Goal: Information Seeking & Learning: Find specific fact

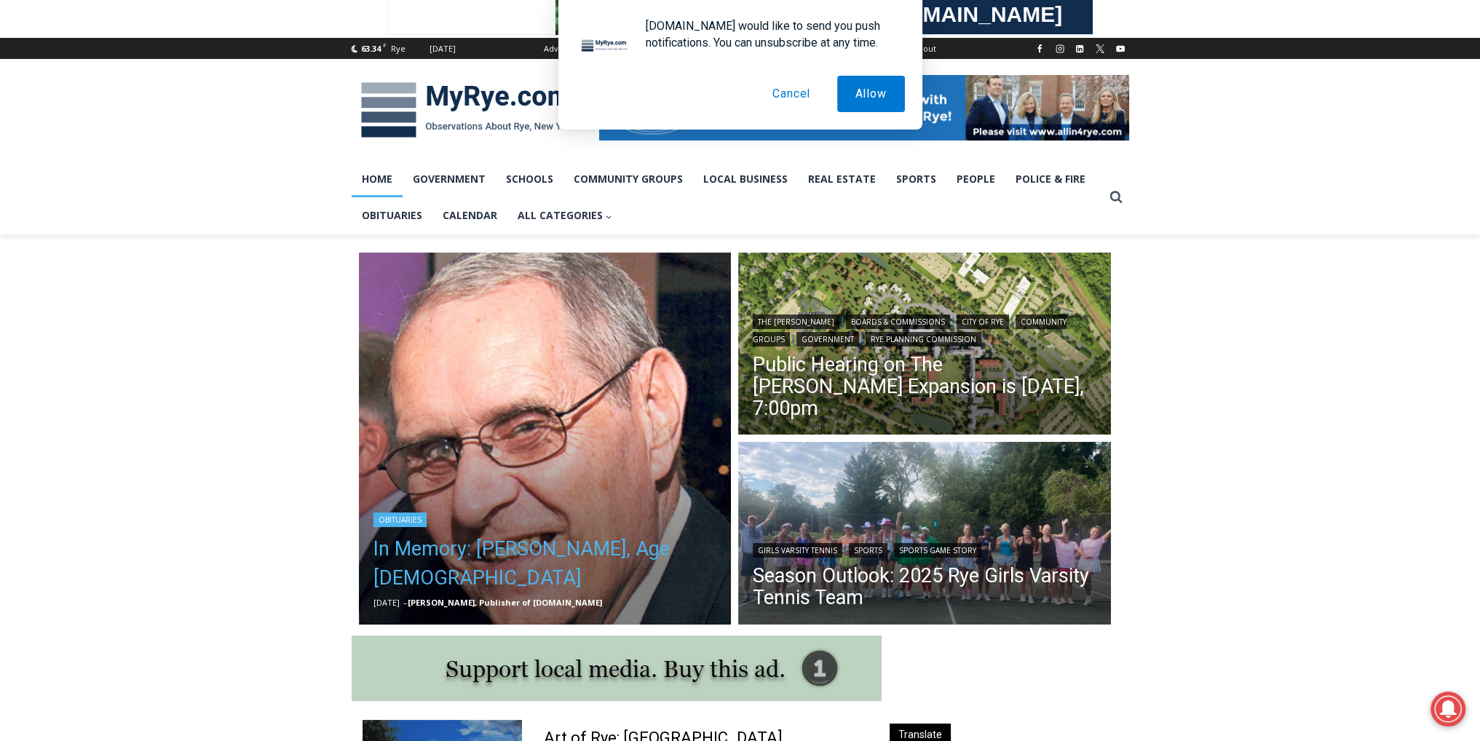
scroll to position [291, 0]
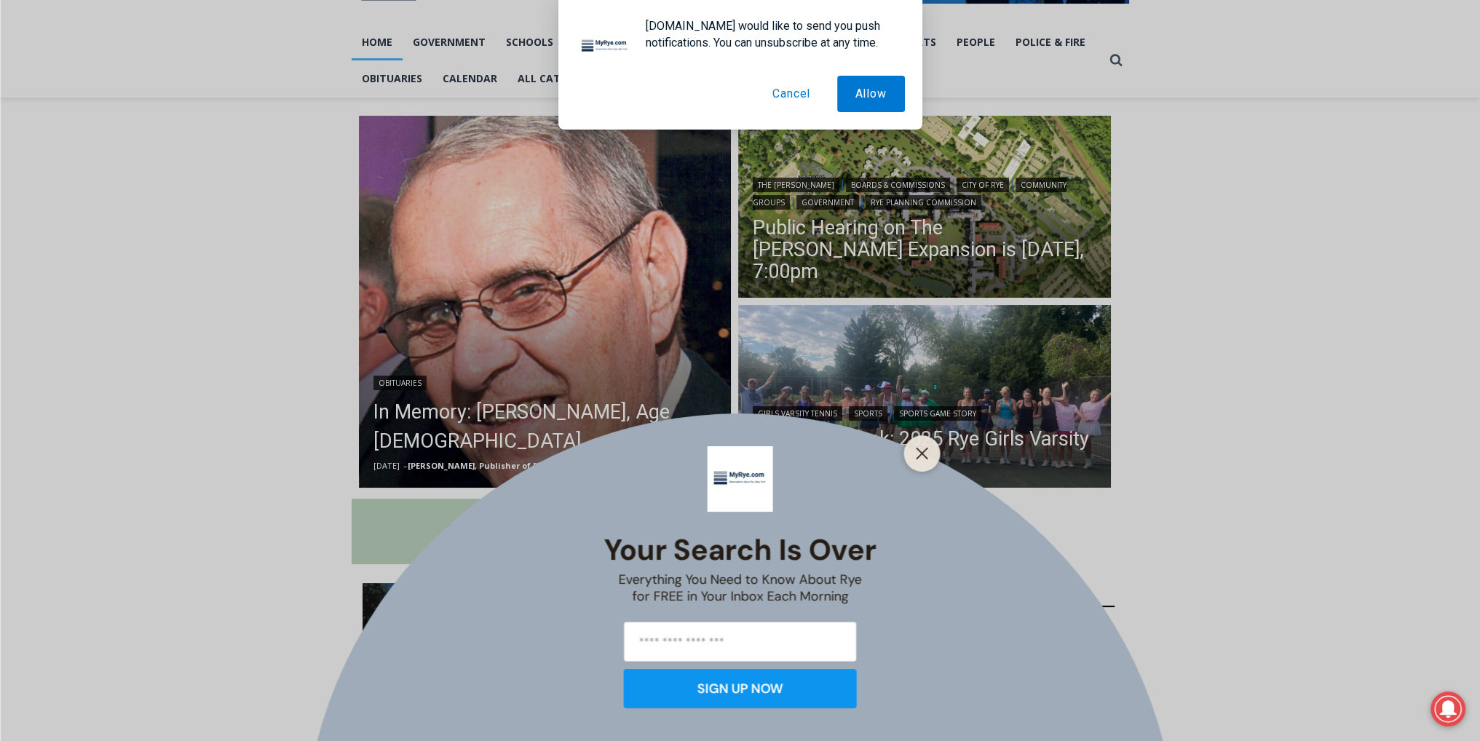
click at [503, 385] on div "Your Search is Over Everything You Need to Know About Rye for FREE in Your Inbo…" at bounding box center [740, 370] width 1480 height 741
click at [515, 436] on div "Your Search is Over Everything You Need to Know About Rye for FREE in Your Inbo…" at bounding box center [740, 370] width 1480 height 741
click at [918, 449] on line "Close" at bounding box center [922, 454] width 10 height 10
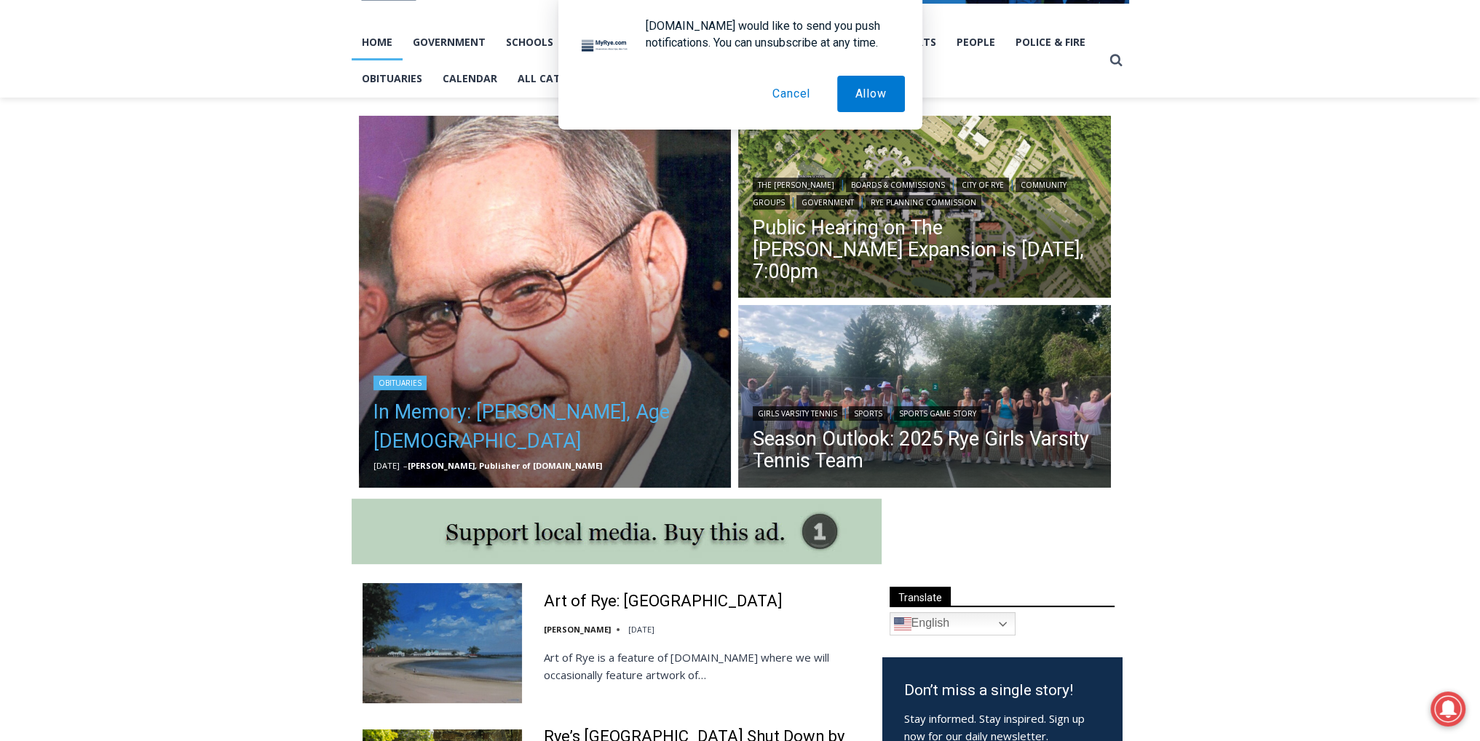
click at [575, 435] on link "In Memory: [PERSON_NAME], Age [DEMOGRAPHIC_DATA]" at bounding box center [546, 427] width 344 height 58
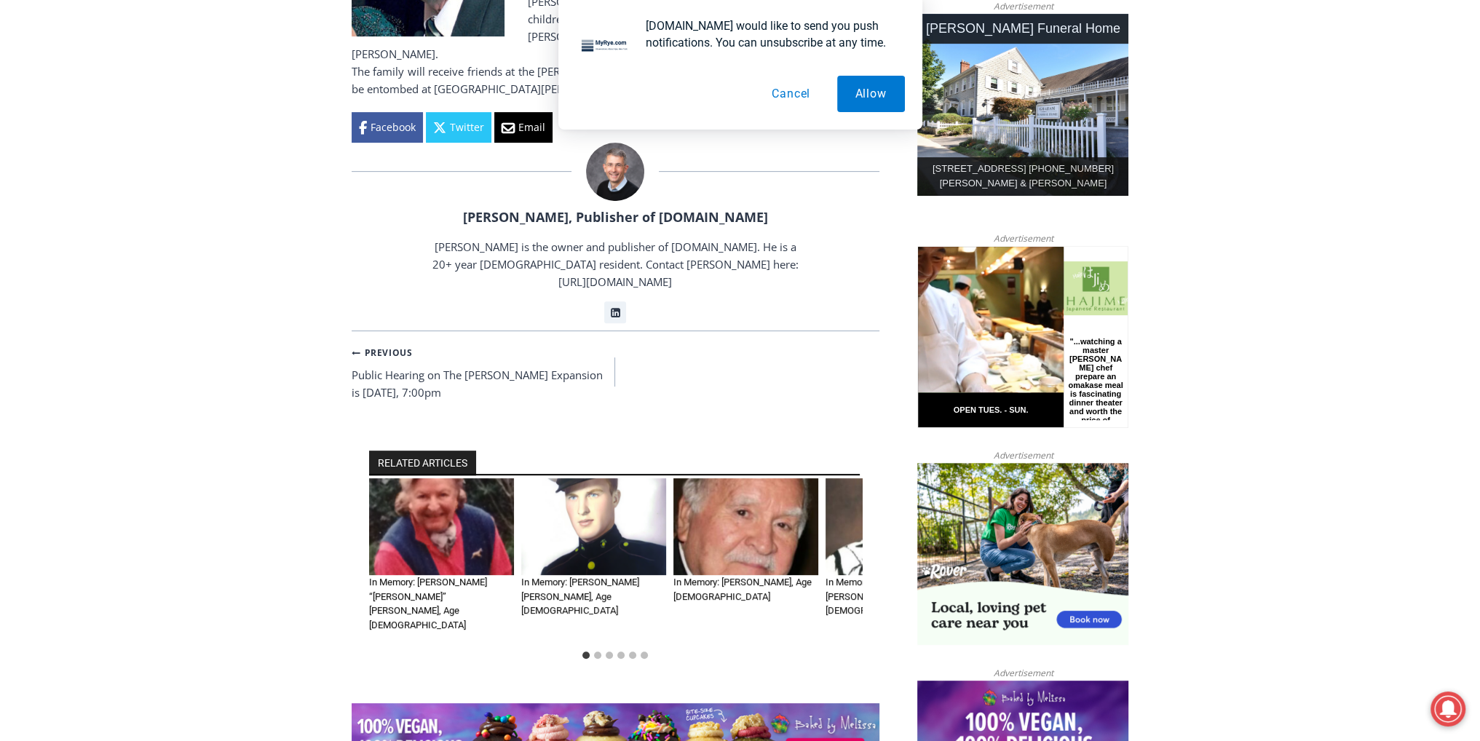
scroll to position [801, 0]
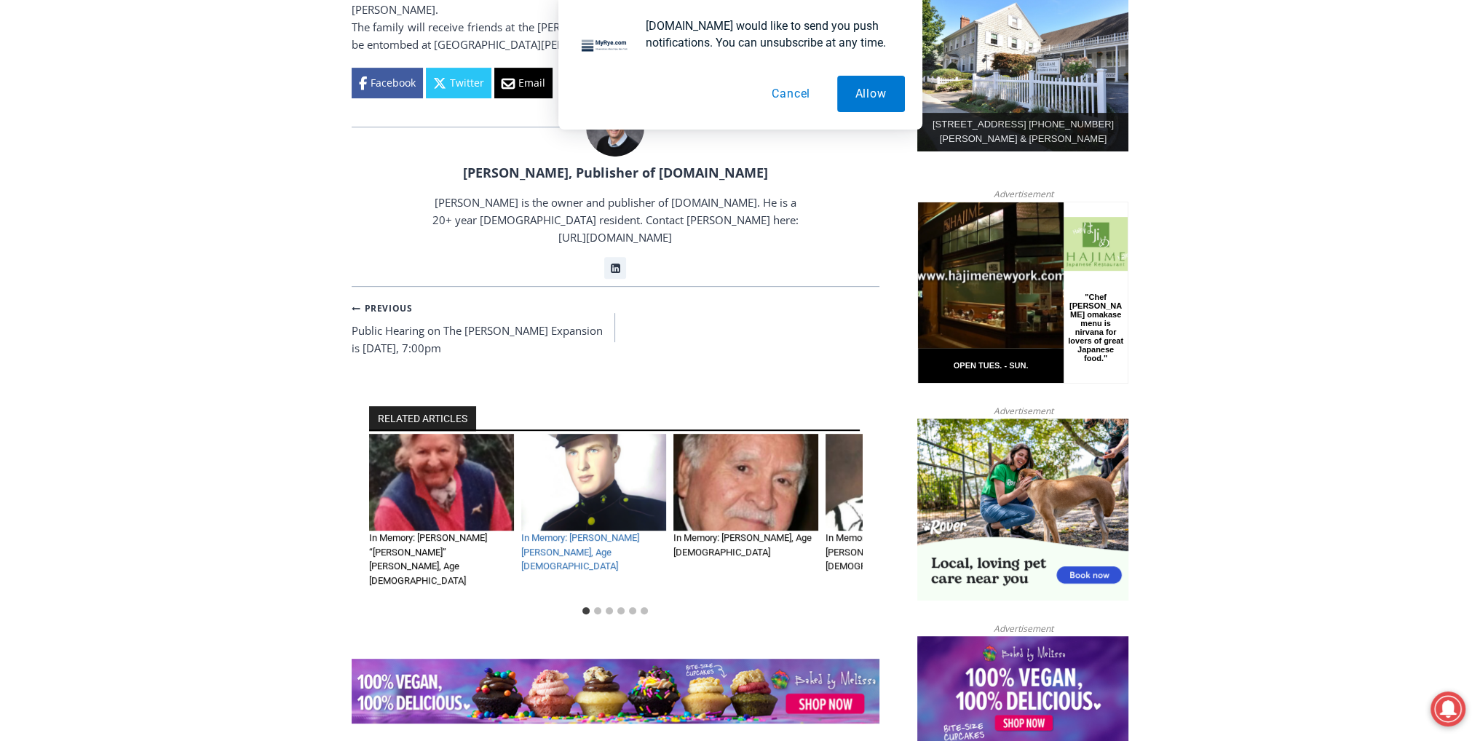
click at [574, 532] on link "In Memory: [PERSON_NAME] [PERSON_NAME], Age [DEMOGRAPHIC_DATA]" at bounding box center [580, 551] width 118 height 39
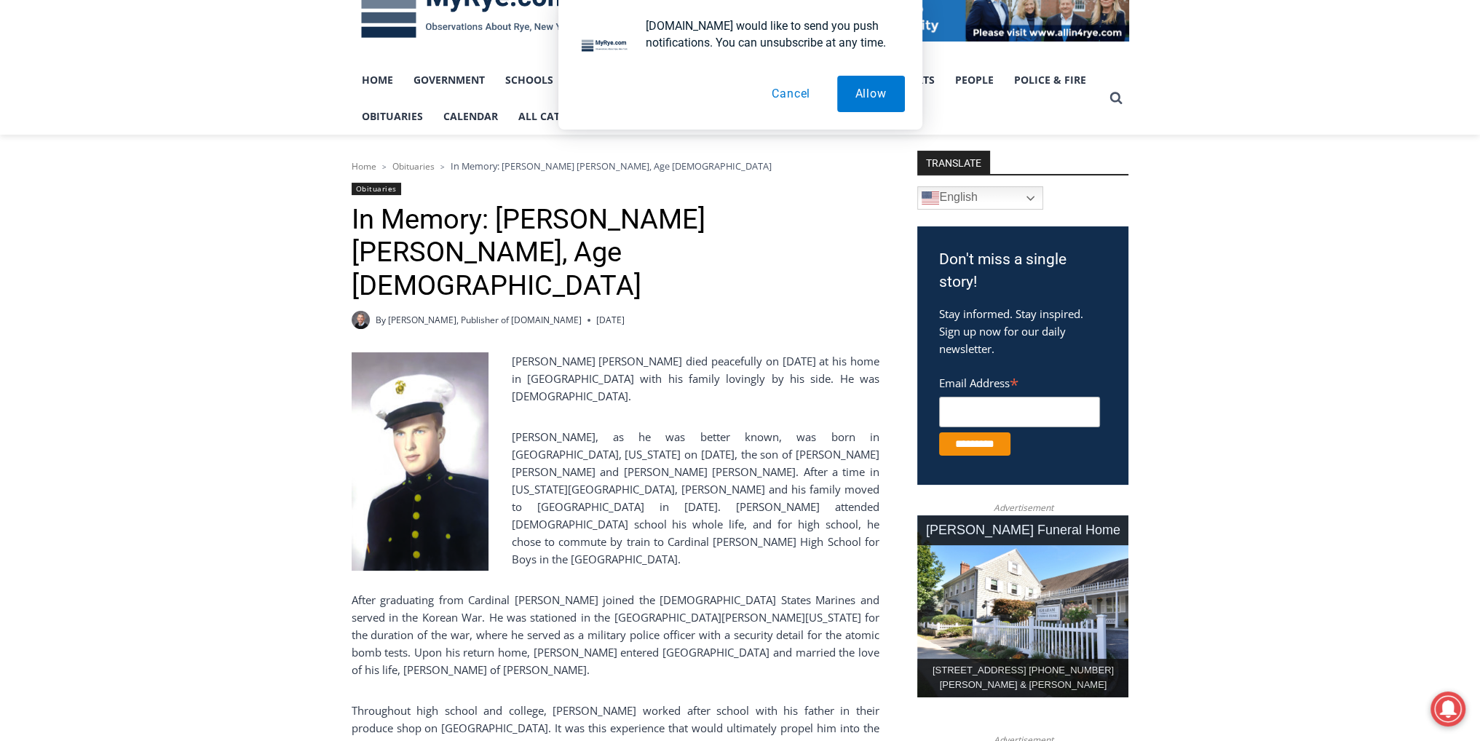
scroll to position [291, 0]
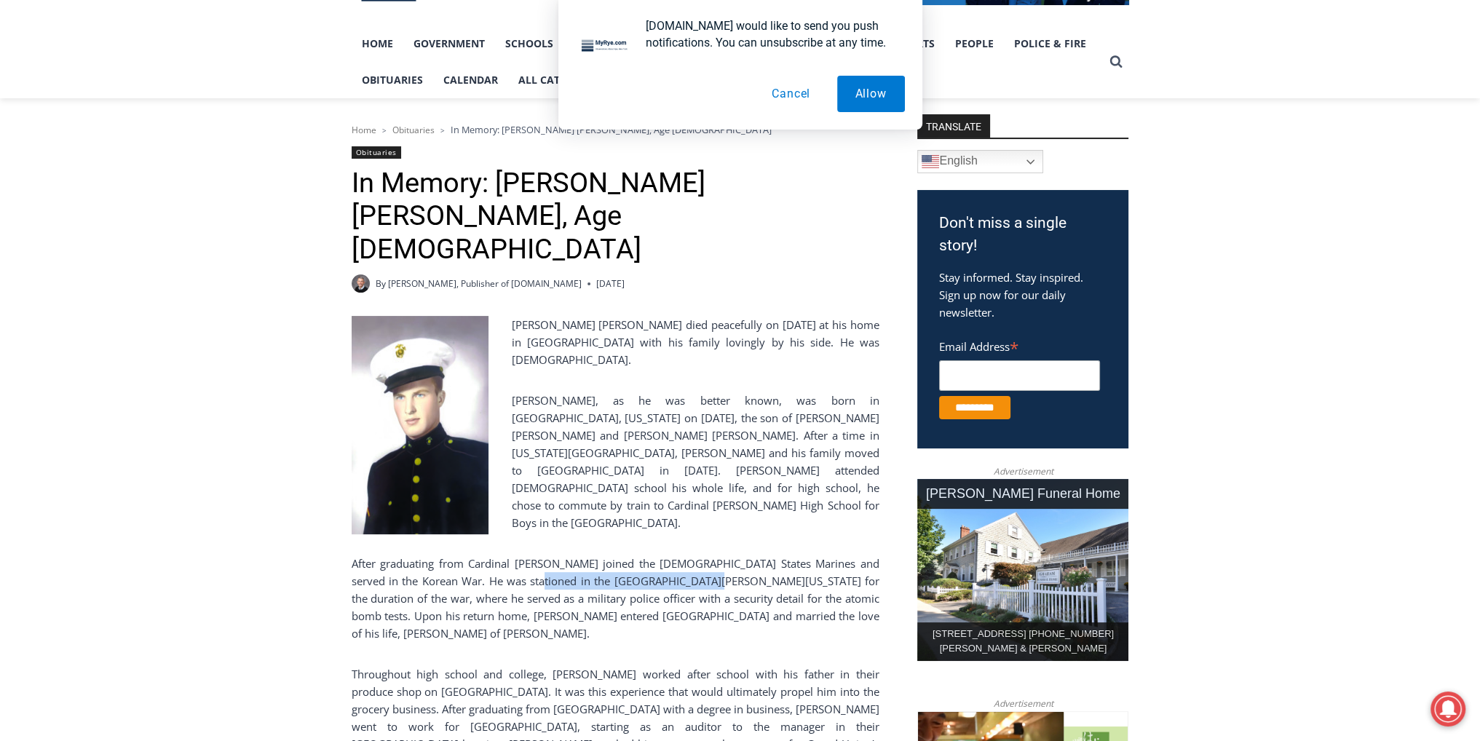
drag, startPoint x: 837, startPoint y: 460, endPoint x: 468, endPoint y: 480, distance: 369.8
click at [468, 555] on p "After graduating from Cardinal Hayes, Jack joined the United States Marines and…" at bounding box center [616, 598] width 528 height 87
